Goal: Task Accomplishment & Management: Use online tool/utility

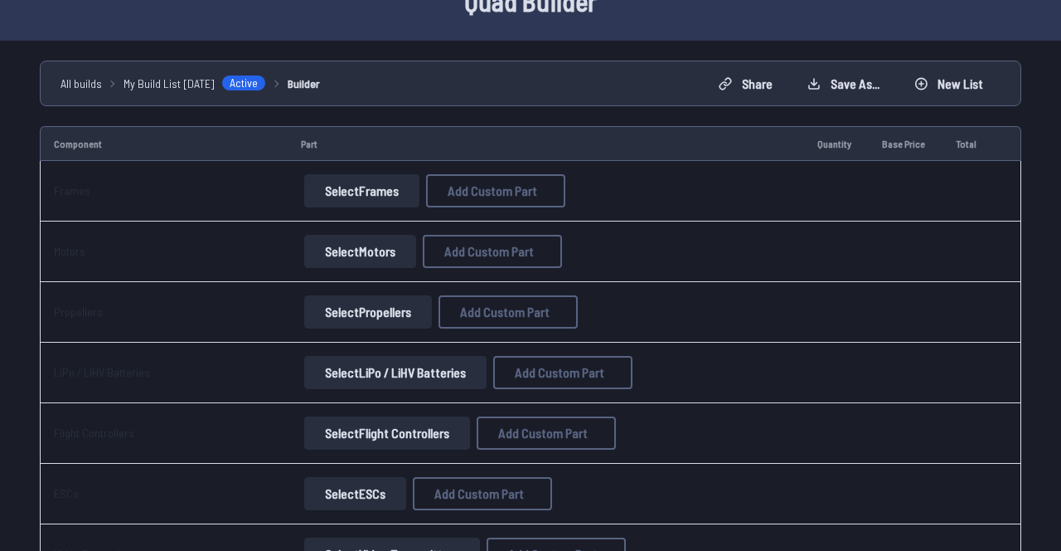
scroll to position [100, 0]
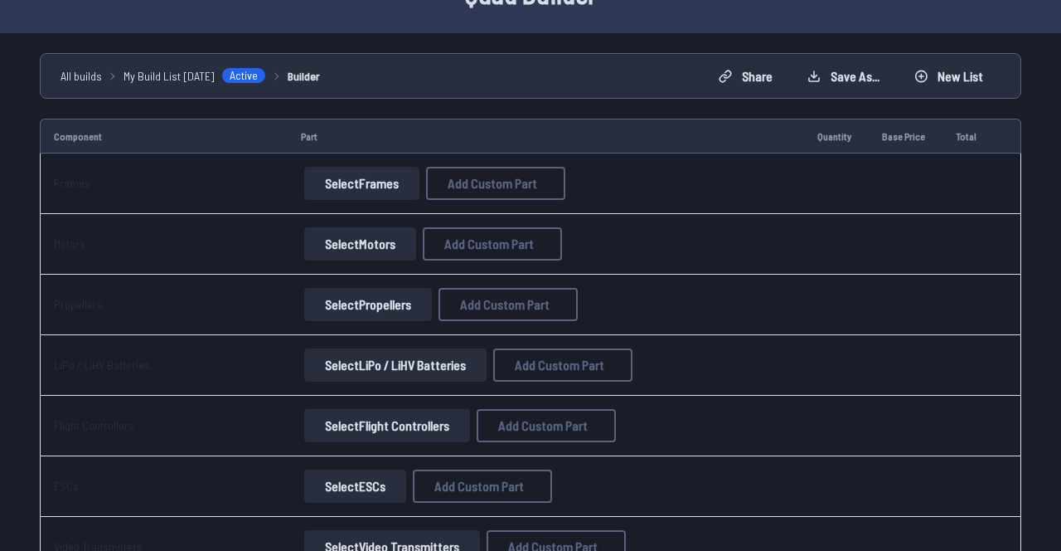
click at [326, 431] on button "Select Flight Controllers" at bounding box center [387, 425] width 166 height 33
click at [359, 433] on button "Select Flight Controllers" at bounding box center [387, 425] width 166 height 33
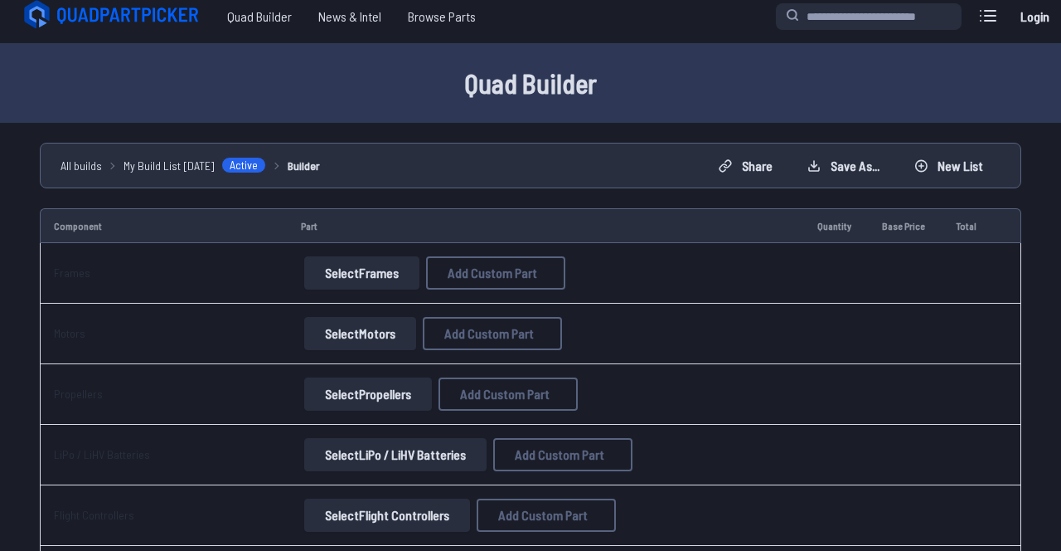
scroll to position [0, 0]
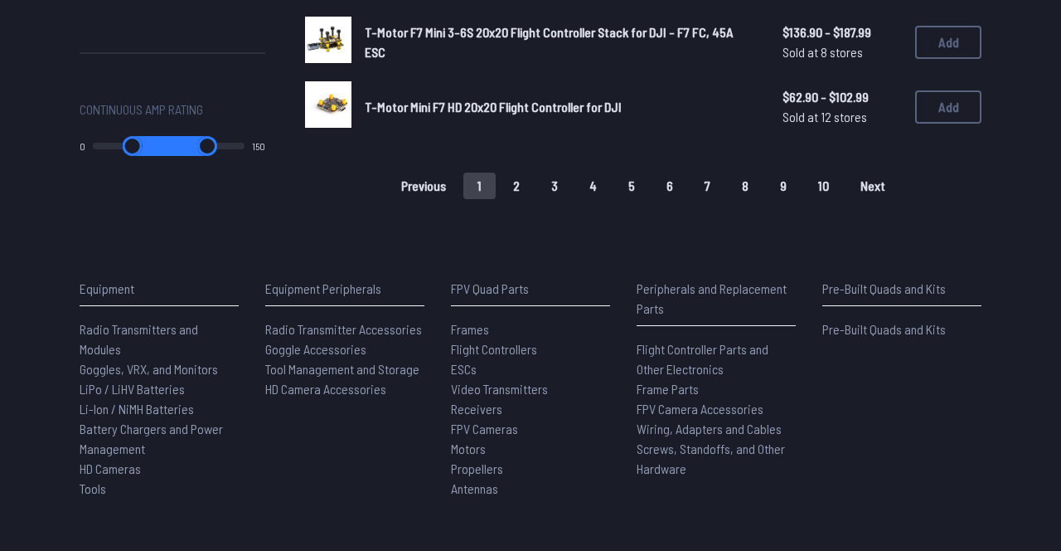
scroll to position [1348, 0]
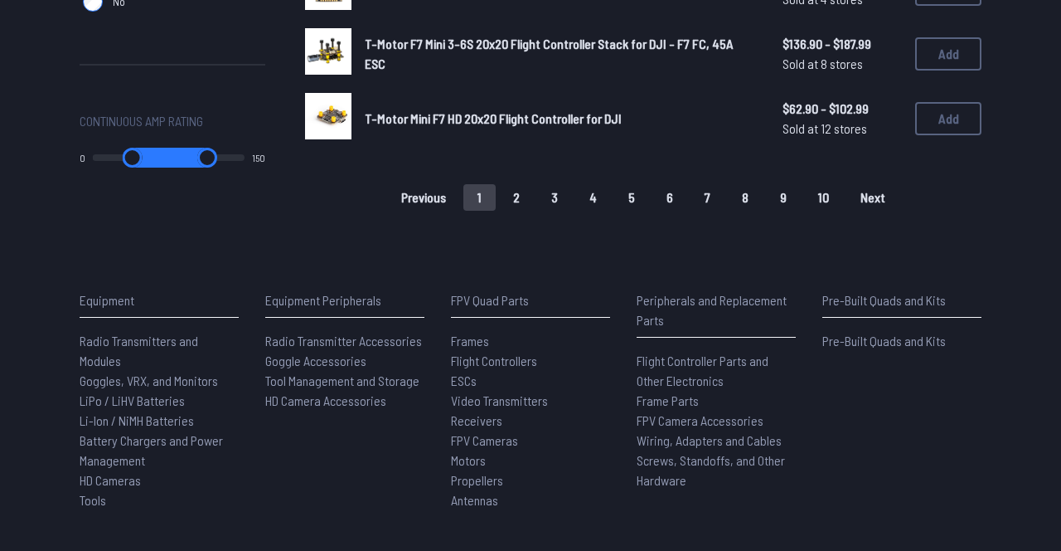
click at [514, 207] on button "2" at bounding box center [516, 197] width 35 height 27
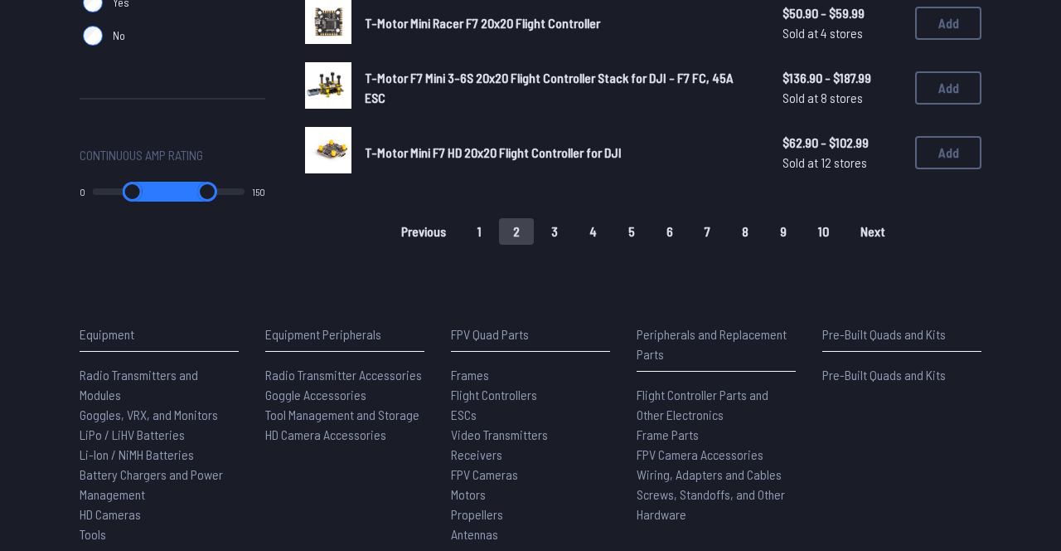
scroll to position [1243, 0]
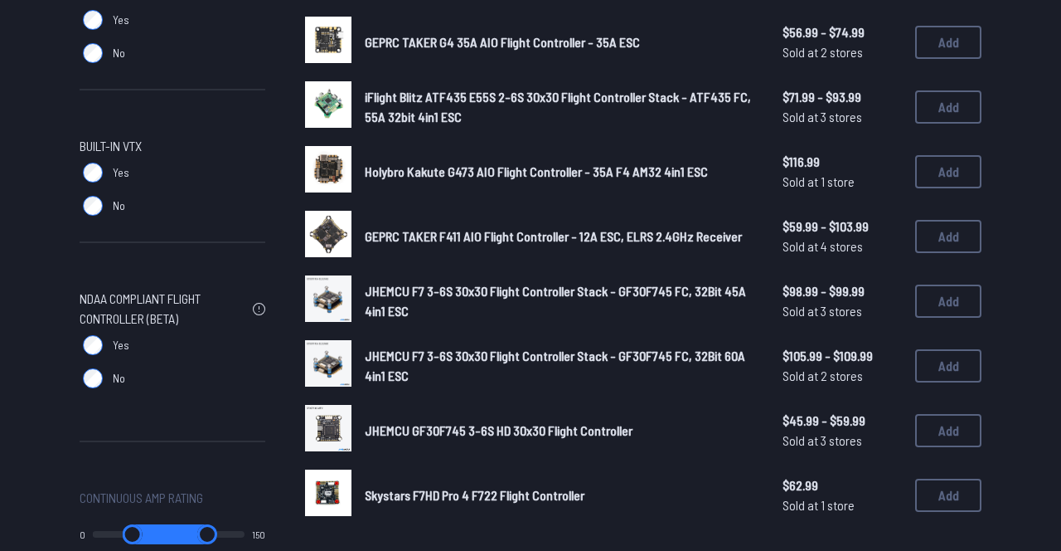
scroll to position [975, 0]
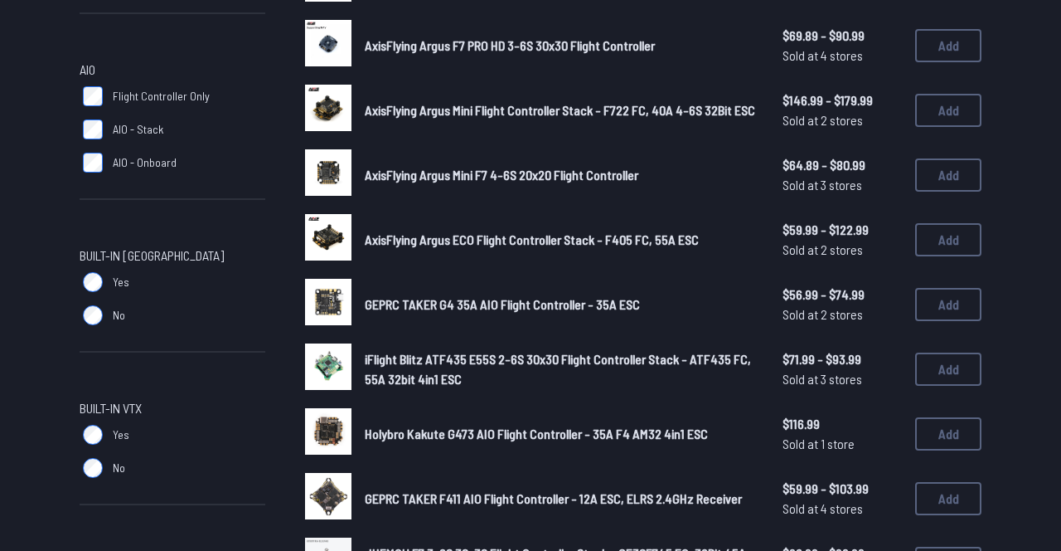
scroll to position [587, 0]
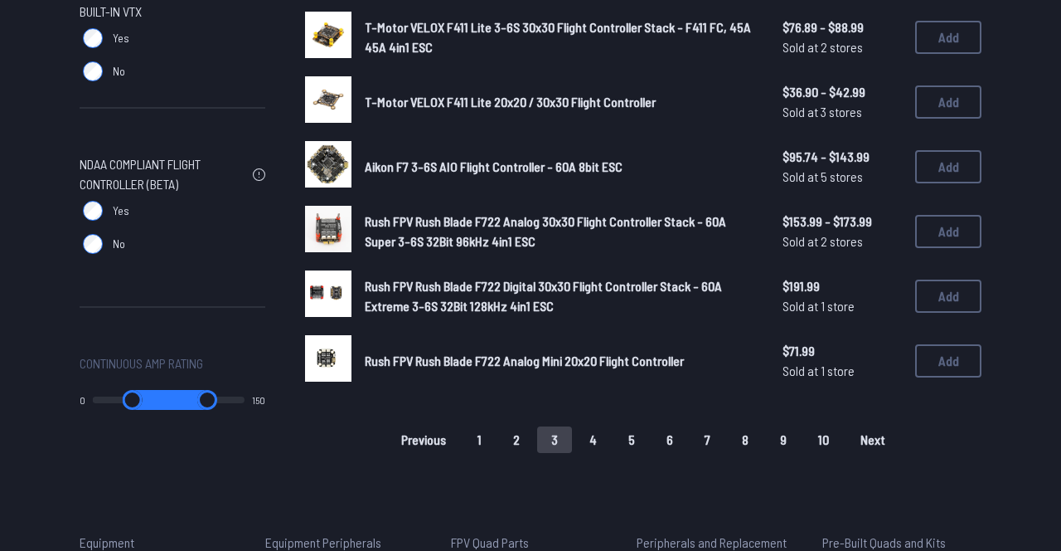
scroll to position [1110, 0]
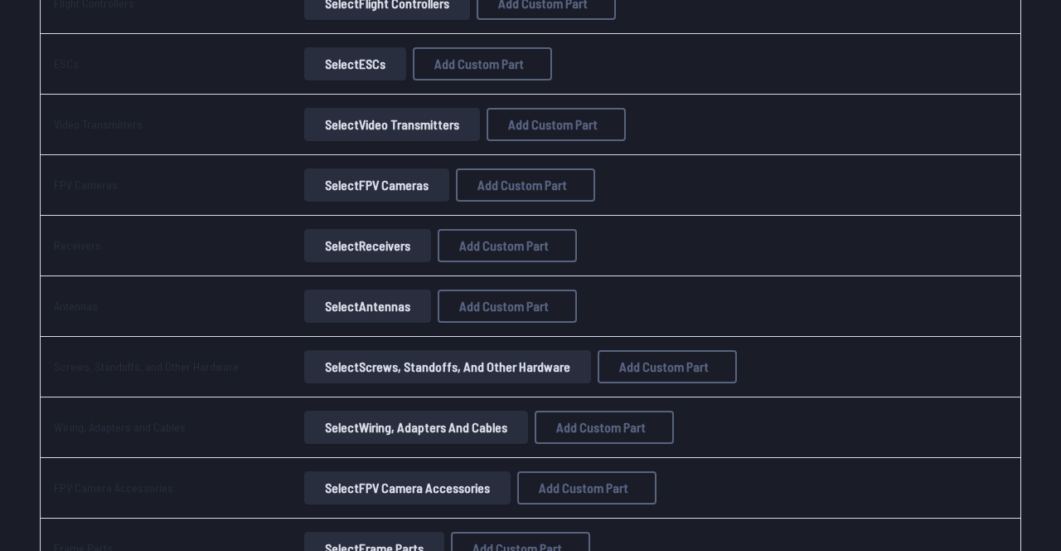
scroll to position [459, 0]
